Goal: Transaction & Acquisition: Obtain resource

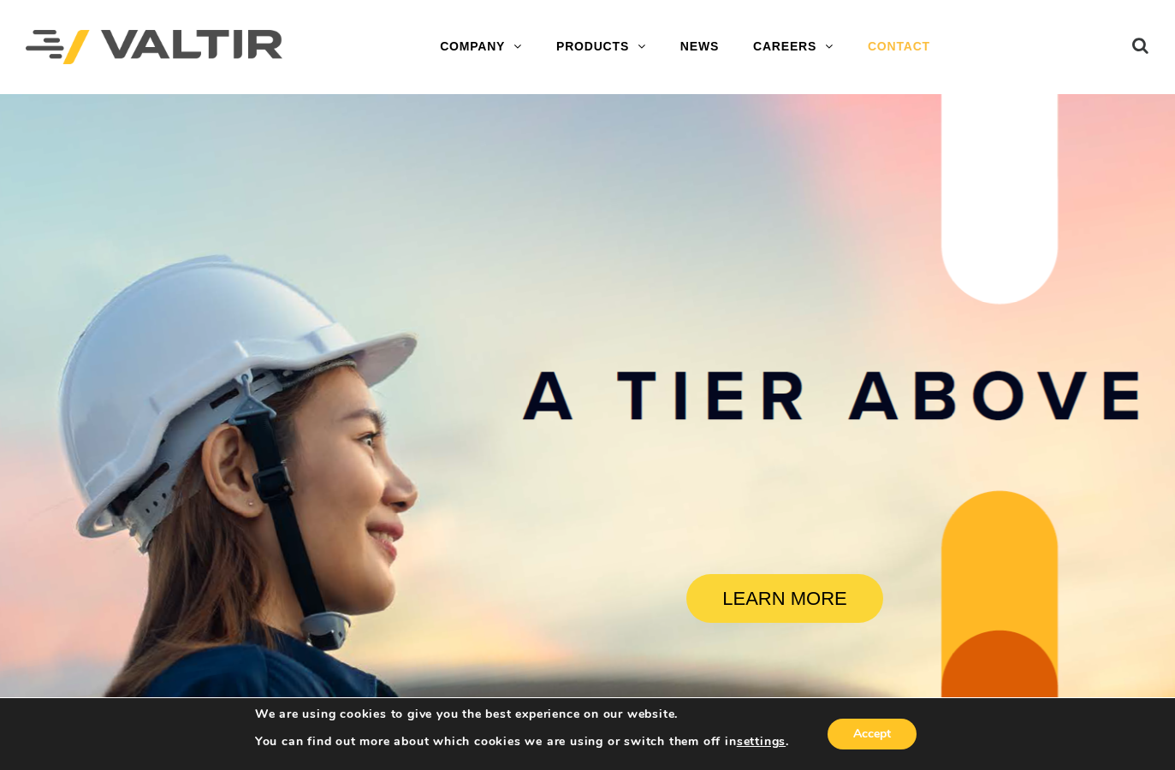
click at [925, 41] on link "CONTACT" at bounding box center [899, 47] width 97 height 34
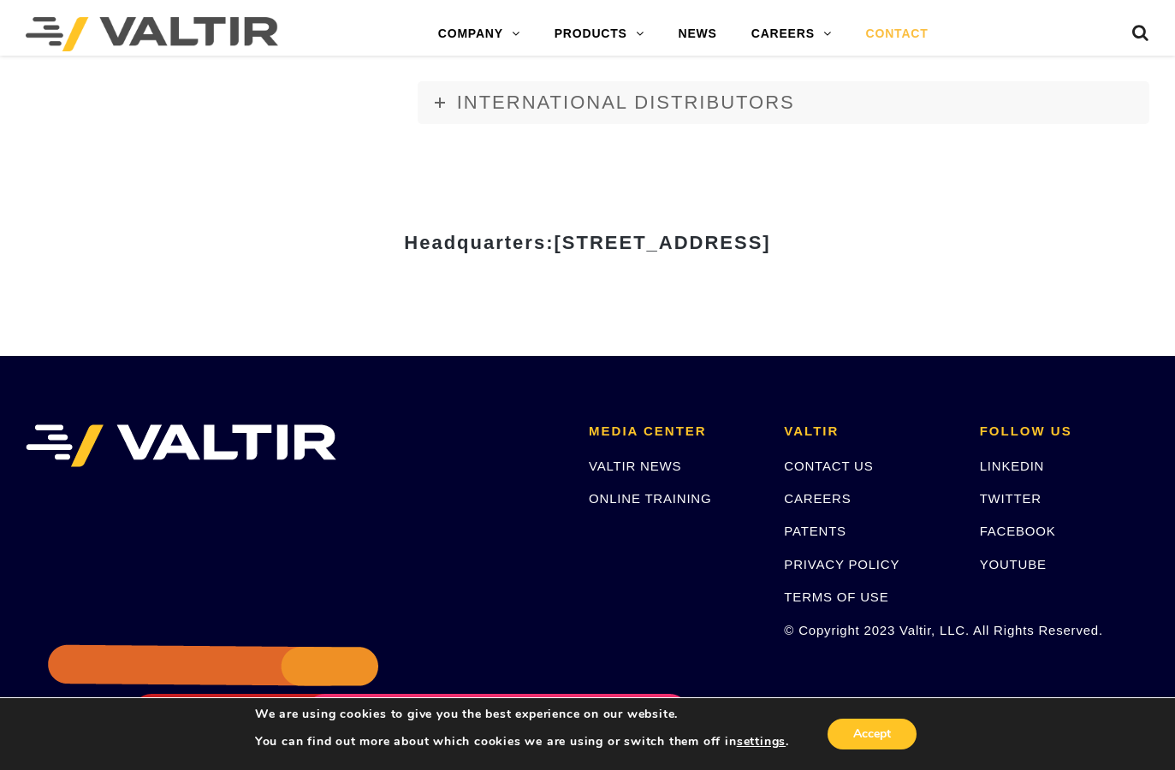
scroll to position [2215, 0]
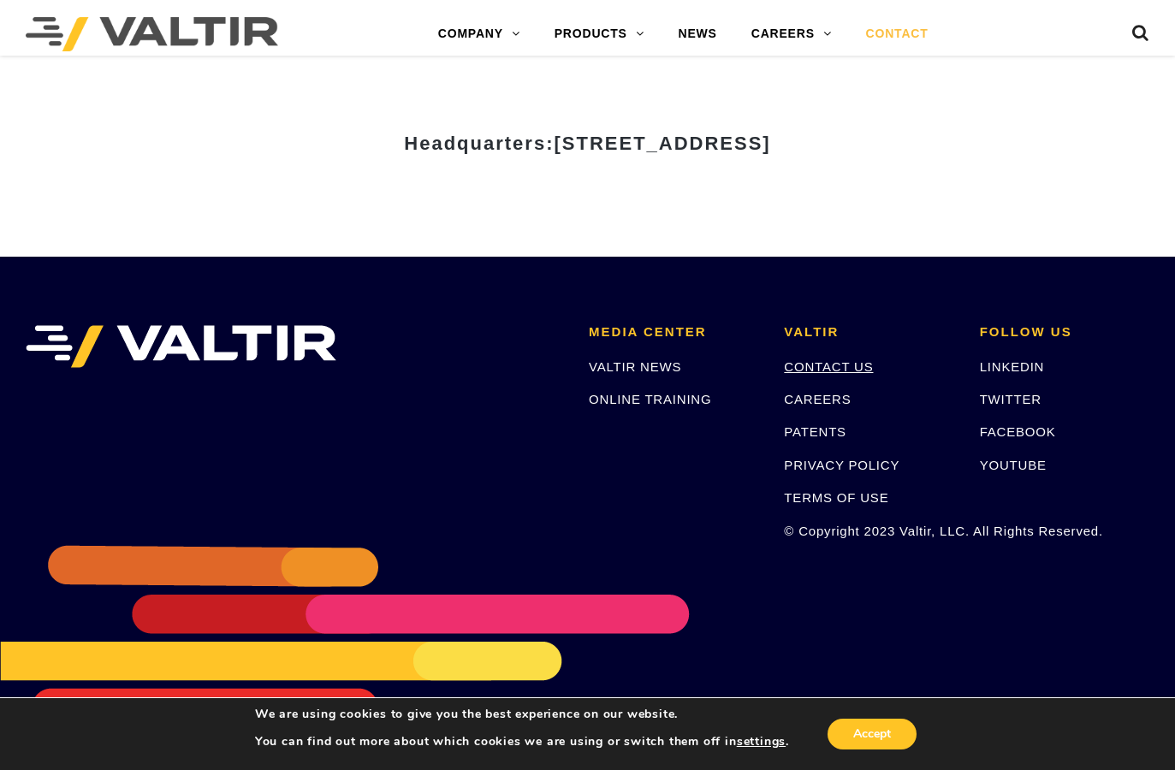
click at [840, 365] on link "CONTACT US" at bounding box center [828, 366] width 89 height 15
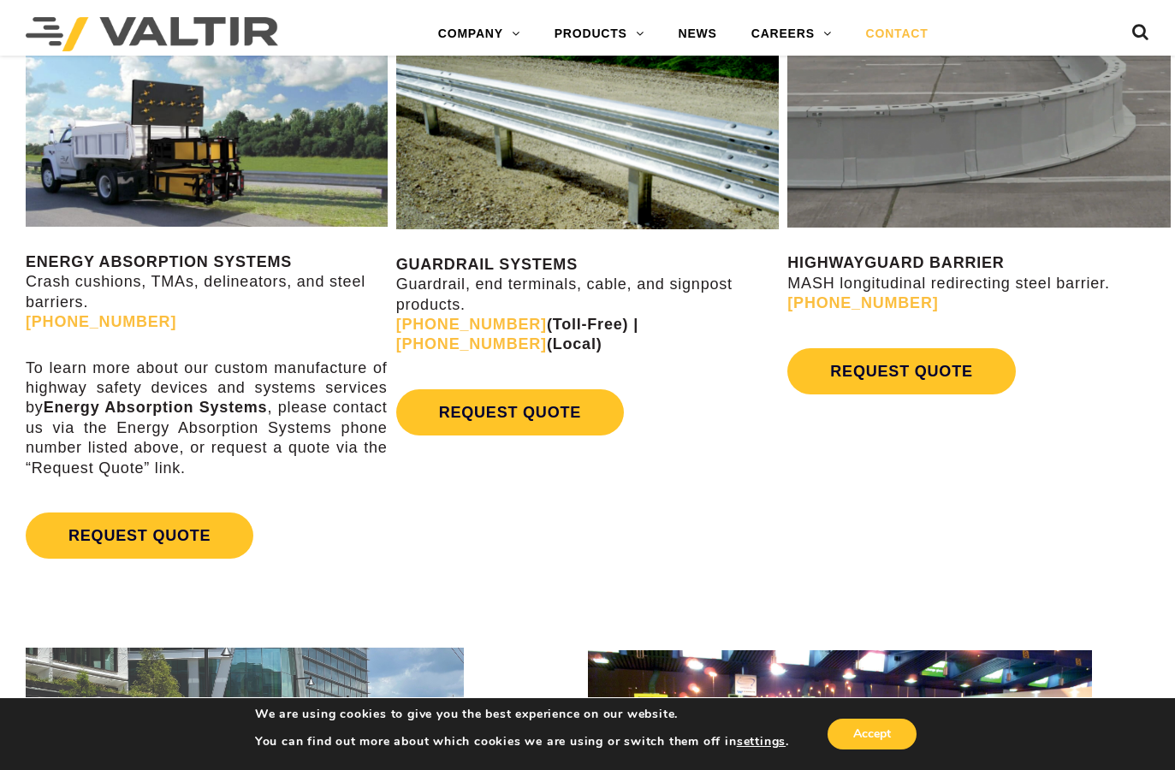
scroll to position [856, 0]
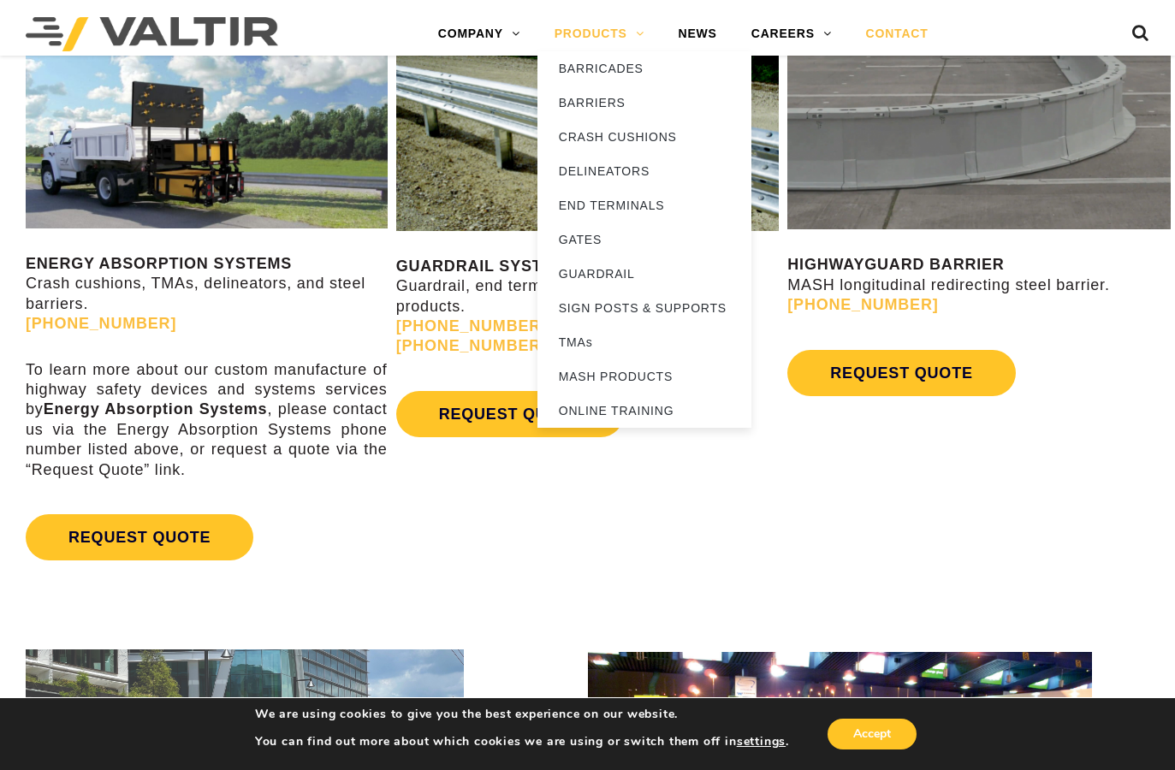
click at [591, 22] on link "PRODUCTS" at bounding box center [599, 34] width 124 height 34
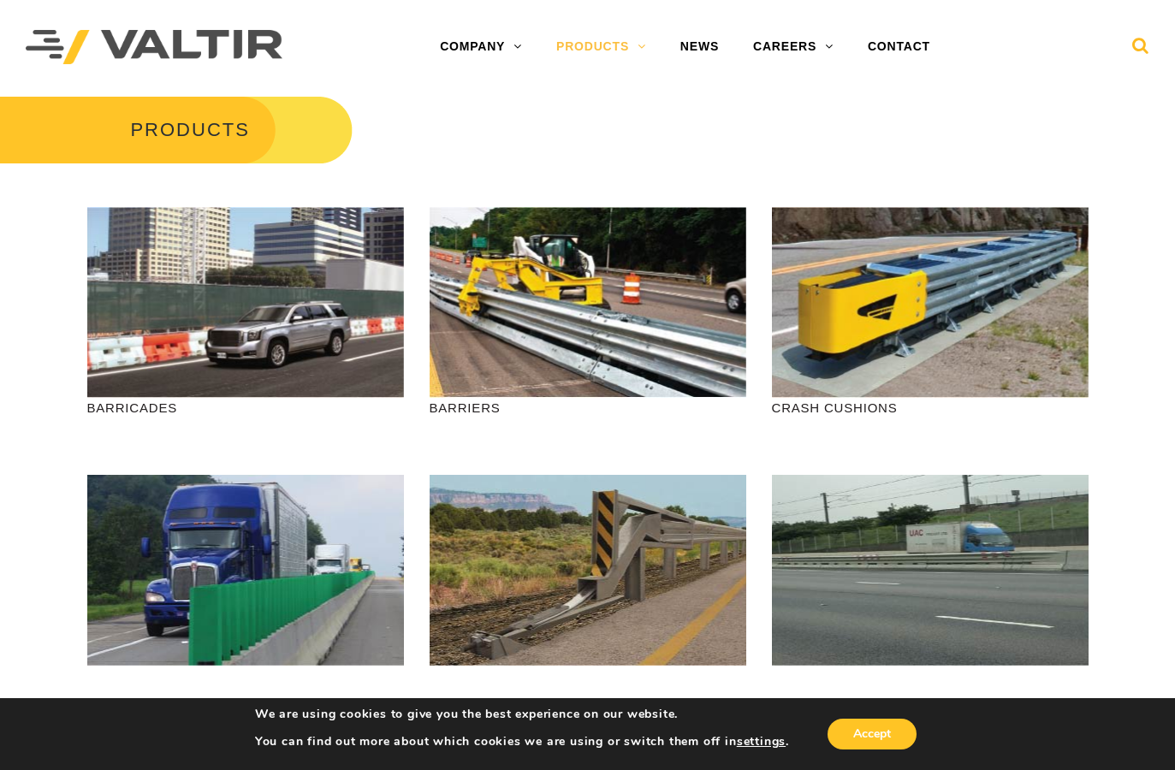
click at [1139, 45] on icon at bounding box center [1140, 50] width 17 height 26
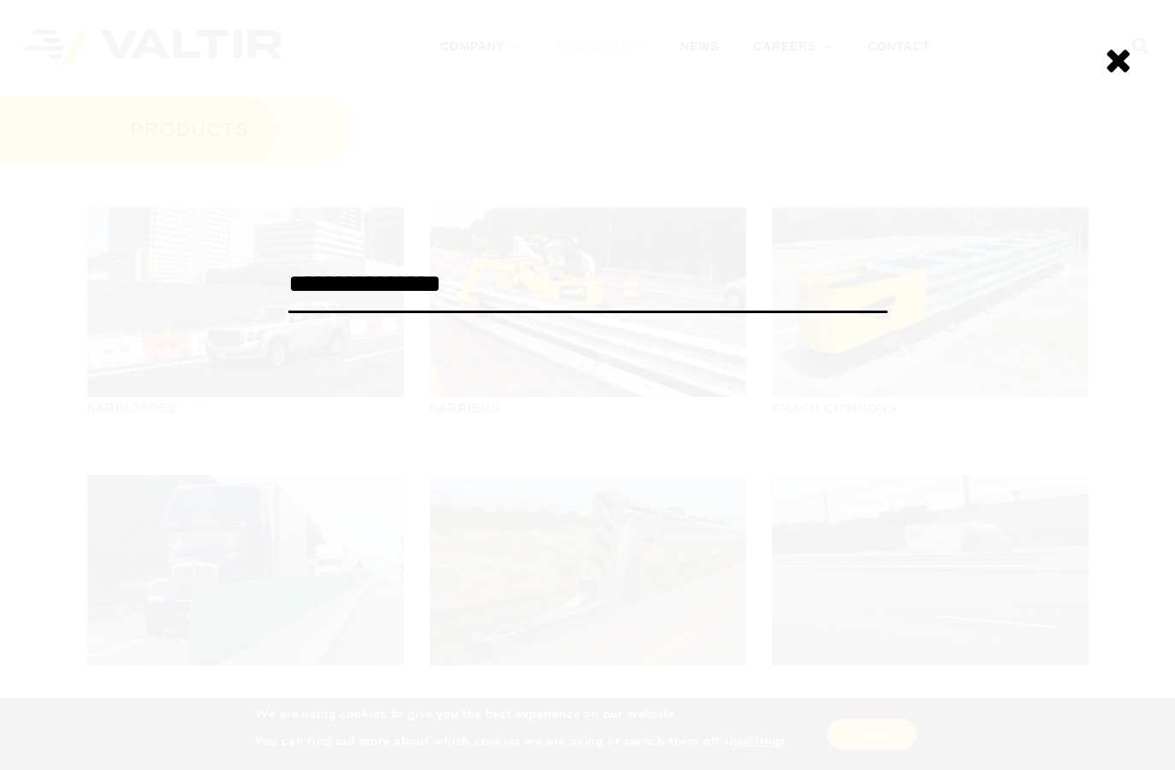
type input "**********"
click input "******" at bounding box center [0, 0] width 0 height 0
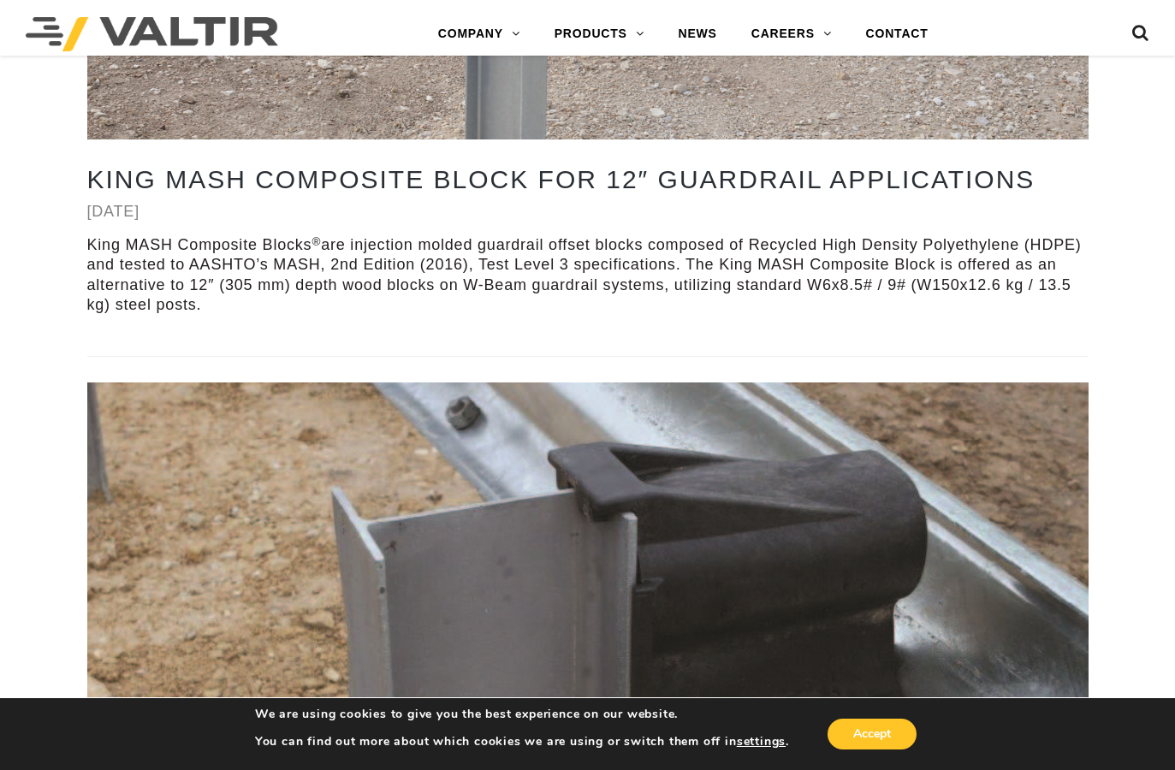
scroll to position [685, 0]
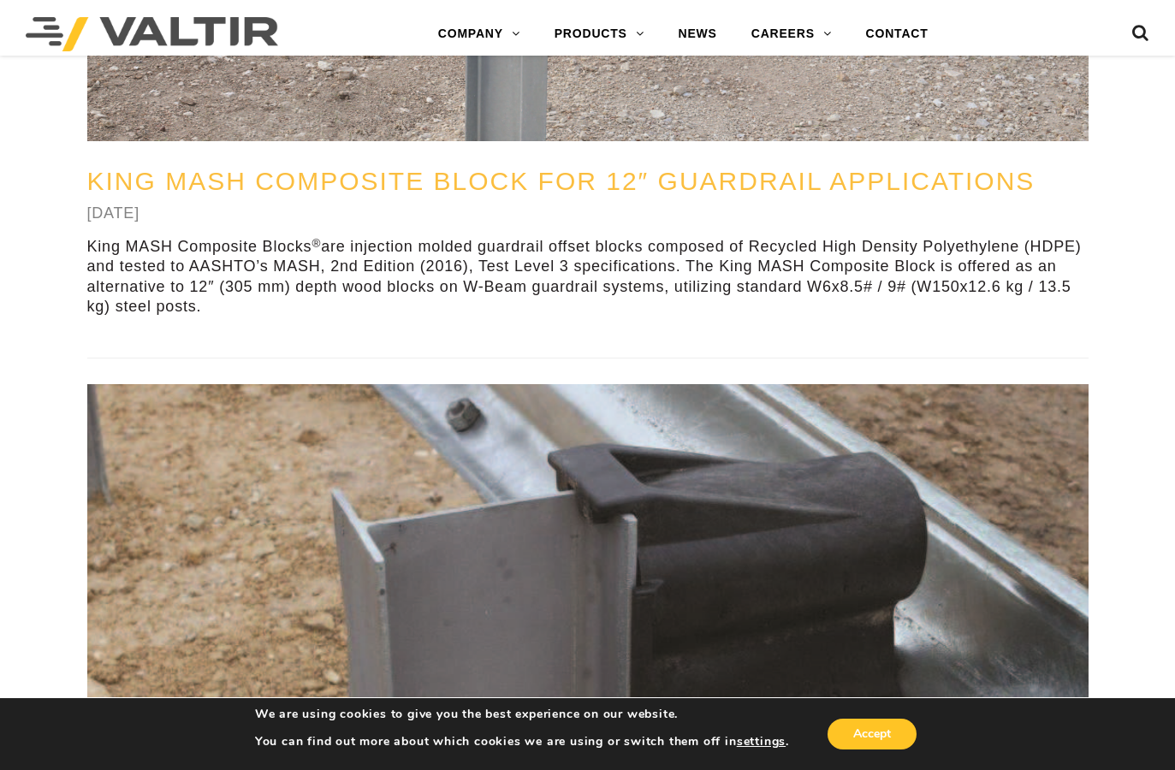
click at [549, 175] on link "King MASH Composite Block for 12″ Guardrail Applications" at bounding box center [561, 181] width 948 height 28
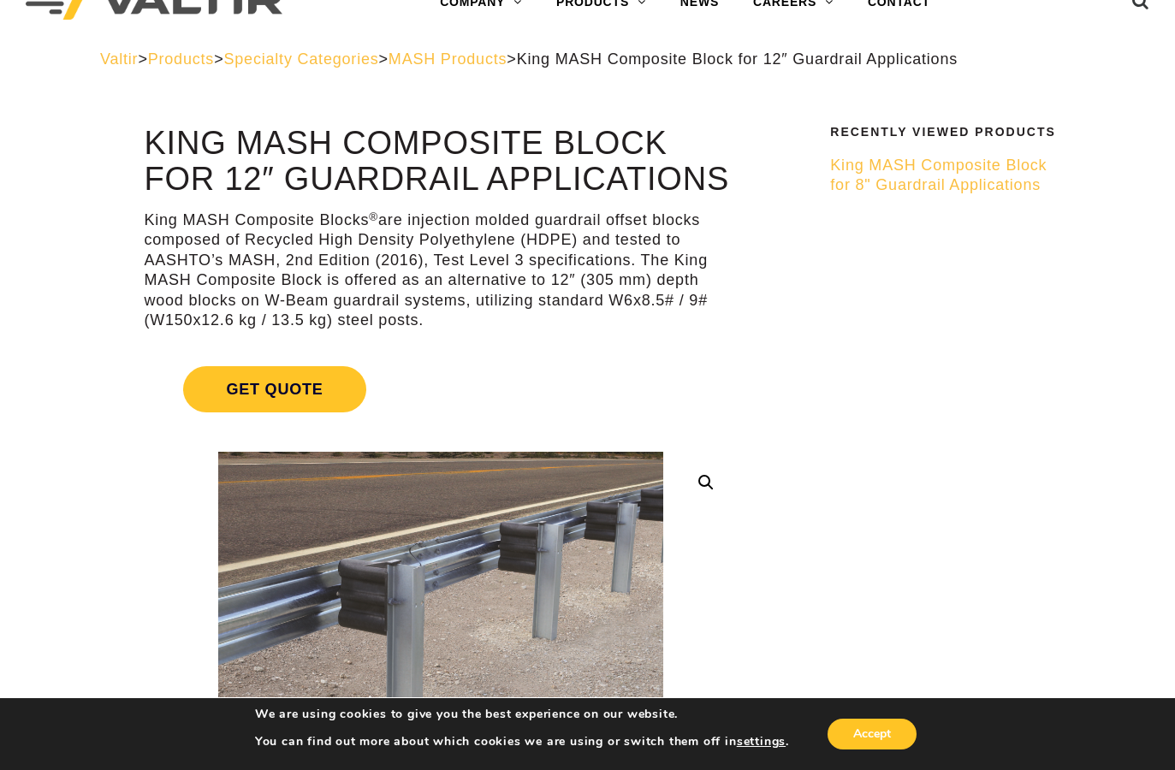
scroll to position [86, 0]
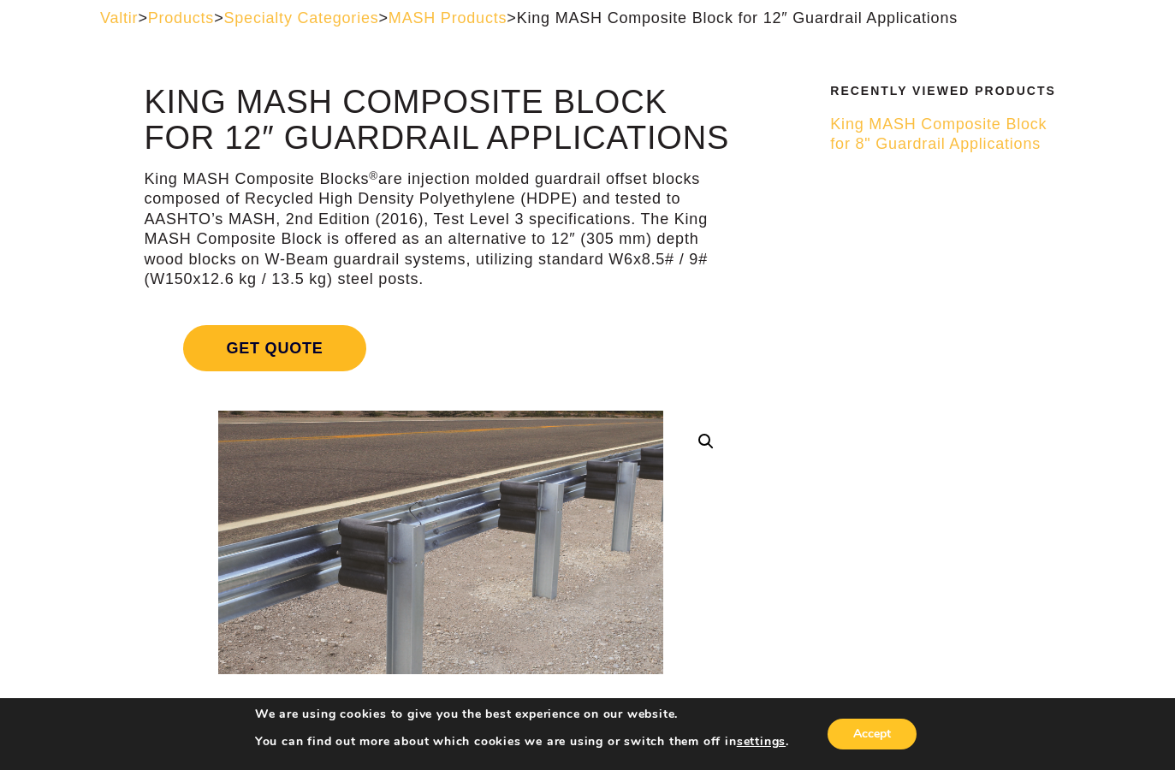
click at [279, 335] on span "Get Quote" at bounding box center [274, 348] width 182 height 46
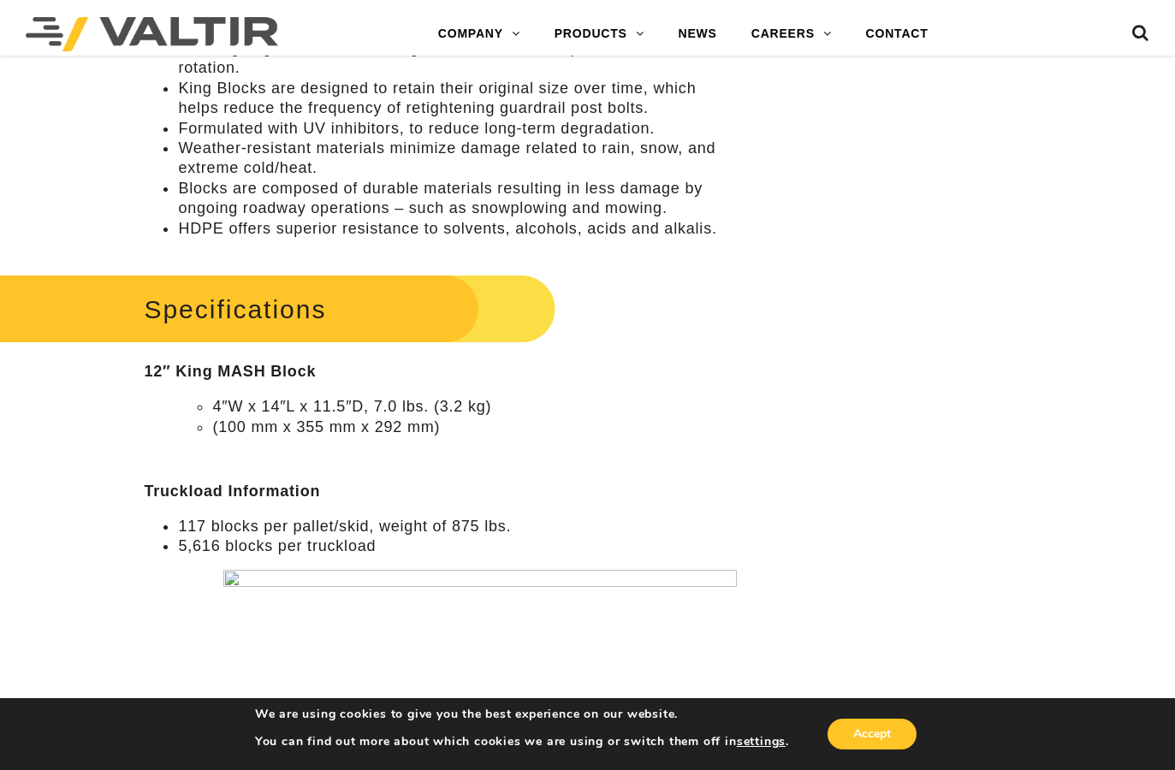
scroll to position [1626, 0]
